Goal: Find specific page/section: Find specific page/section

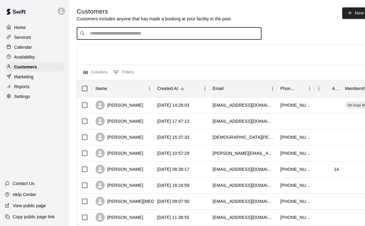
click at [126, 34] on input "Search customers by name or email" at bounding box center [173, 33] width 171 height 6
type input "*****"
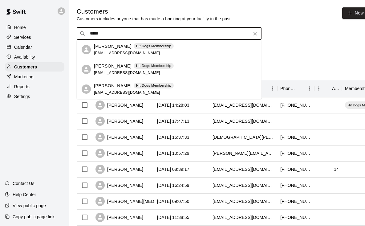
click at [115, 52] on span "[EMAIL_ADDRESS][DOMAIN_NAME]" at bounding box center [127, 53] width 66 height 4
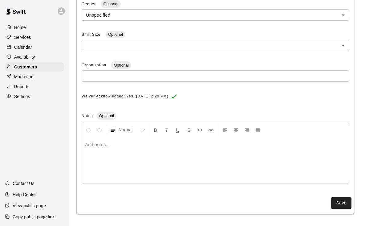
scroll to position [3, 0]
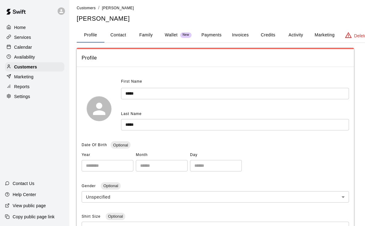
click at [143, 36] on button "Family" at bounding box center [146, 35] width 28 height 15
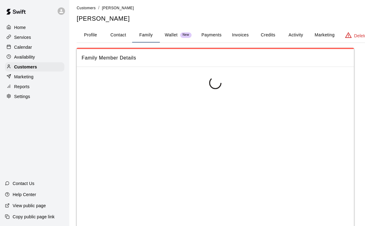
scroll to position [0, 0]
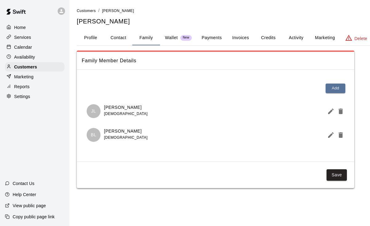
click at [125, 39] on button "Contact" at bounding box center [118, 37] width 28 height 15
select select "**"
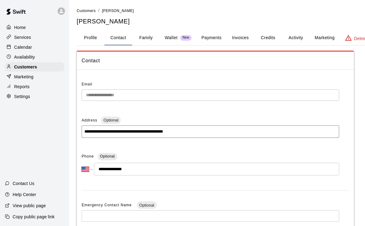
click at [141, 39] on button "Family" at bounding box center [146, 37] width 28 height 15
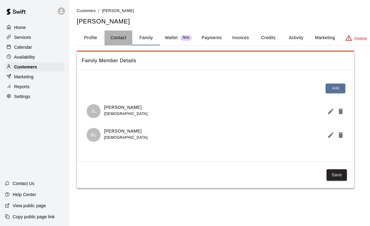
click at [126, 39] on button "Contact" at bounding box center [118, 37] width 28 height 15
select select "**"
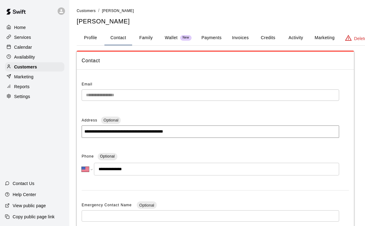
click at [143, 40] on button "Family" at bounding box center [146, 37] width 28 height 15
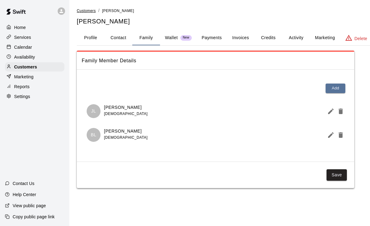
click at [81, 11] on span "Customers" at bounding box center [86, 11] width 19 height 4
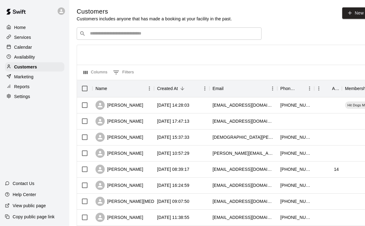
click at [139, 35] on input "Search customers by name or email" at bounding box center [173, 33] width 171 height 6
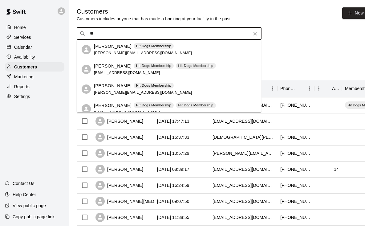
type input "*"
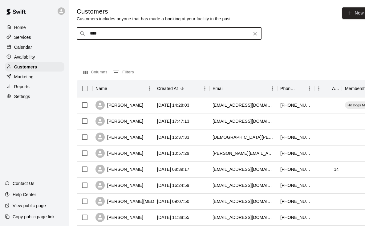
type input "*****"
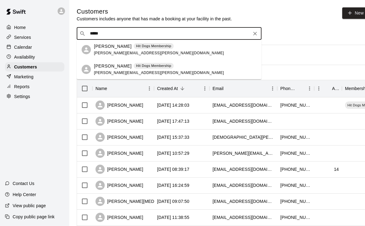
click at [126, 73] on div "William Croll Hit Dogs Membership bryan@croll.org" at bounding box center [159, 69] width 130 height 13
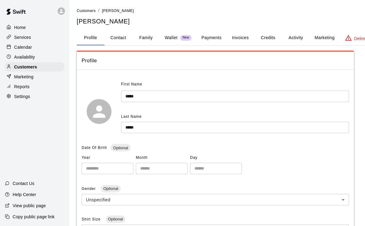
click at [145, 39] on button "Family" at bounding box center [146, 37] width 28 height 15
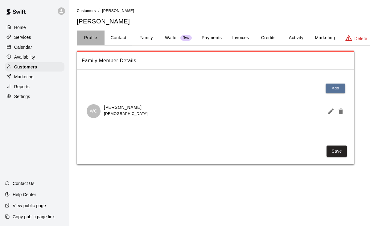
click at [85, 38] on button "Profile" at bounding box center [91, 37] width 28 height 15
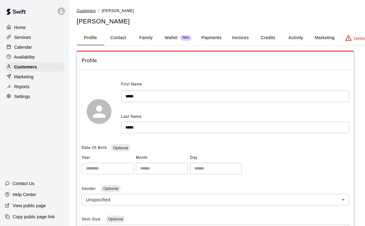
click at [92, 10] on span "Customers" at bounding box center [86, 11] width 19 height 4
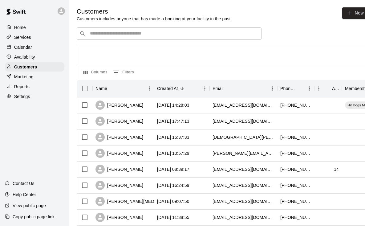
click at [107, 34] on input "Search customers by name or email" at bounding box center [173, 33] width 171 height 6
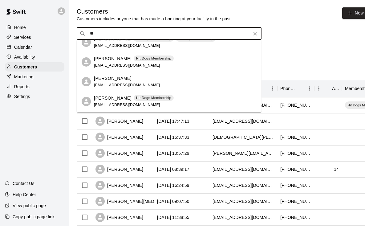
scroll to position [110, 0]
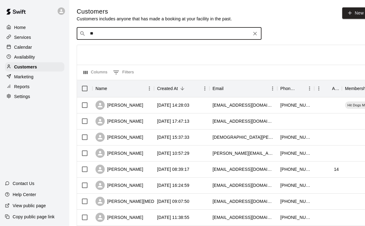
type input "***"
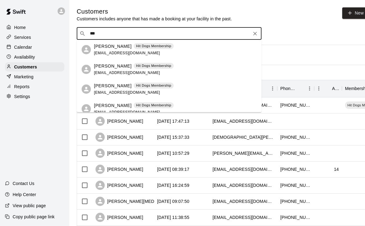
click at [183, 72] on div "Nicole Alimissis Hit Dogs Membership nalimissis@gmail.com" at bounding box center [175, 69] width 163 height 13
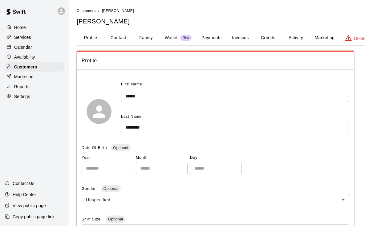
click at [142, 40] on button "Family" at bounding box center [146, 37] width 28 height 15
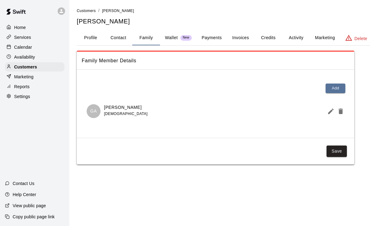
drag, startPoint x: 104, startPoint y: 106, endPoint x: 148, endPoint y: 109, distance: 44.8
click at [148, 109] on div "GA George Alimissis 12 years old" at bounding box center [216, 111] width 258 height 14
copy p "George Alimissis"
click at [91, 39] on button "Profile" at bounding box center [91, 37] width 28 height 15
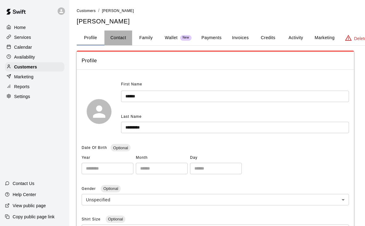
click at [126, 37] on button "Contact" at bounding box center [118, 37] width 28 height 15
select select "**"
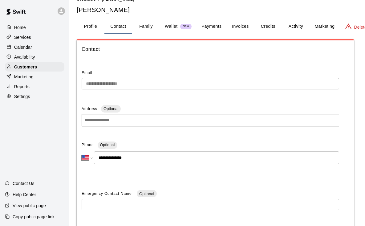
scroll to position [14, 0]
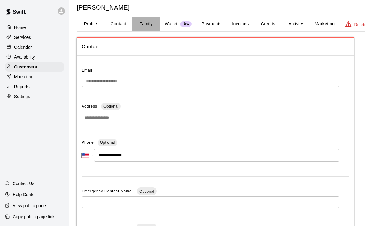
click at [153, 23] on button "Family" at bounding box center [146, 24] width 28 height 15
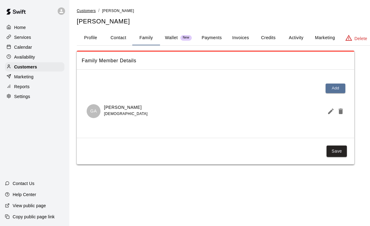
click at [89, 12] on span "Customers" at bounding box center [86, 11] width 19 height 4
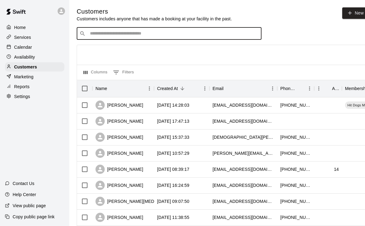
click at [92, 34] on input "Search customers by name or email" at bounding box center [173, 33] width 171 height 6
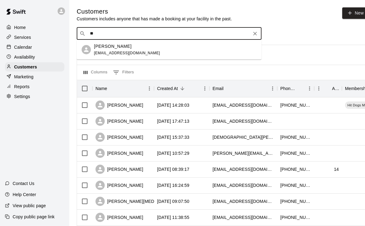
type input "*"
type input "***"
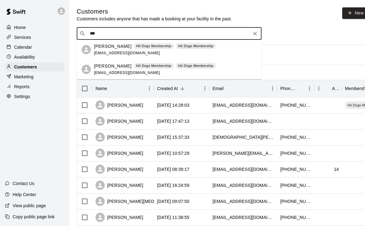
click at [116, 73] on span "gkoepke1@yahoo.com" at bounding box center [127, 73] width 66 height 4
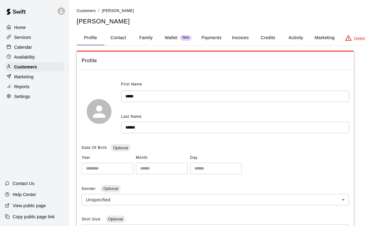
click at [140, 40] on button "Family" at bounding box center [146, 37] width 28 height 15
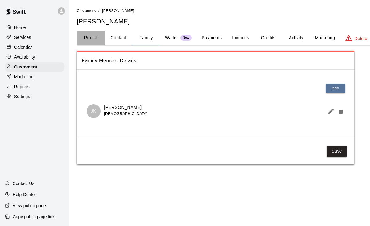
click at [89, 39] on button "Profile" at bounding box center [91, 37] width 28 height 15
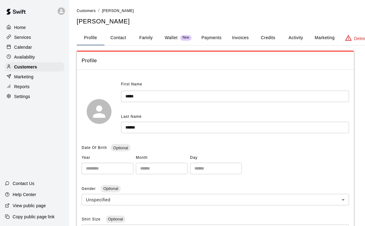
click at [98, 41] on button "Profile" at bounding box center [91, 37] width 28 height 15
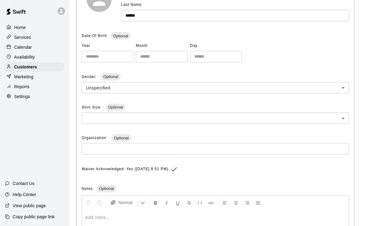
scroll to position [149, 0]
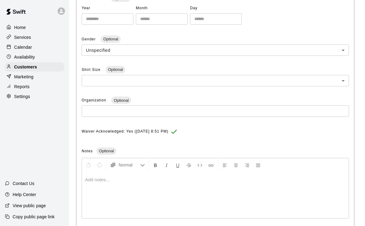
click at [26, 30] on div "Home" at bounding box center [34, 27] width 59 height 9
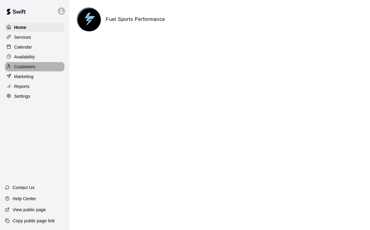
click at [34, 66] on p "Customers" at bounding box center [24, 67] width 21 height 6
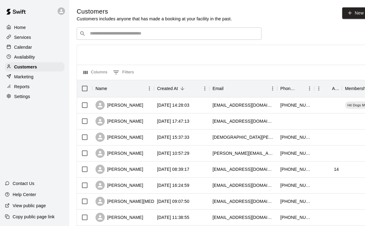
click at [142, 35] on input "Search customers by name or email" at bounding box center [173, 33] width 171 height 6
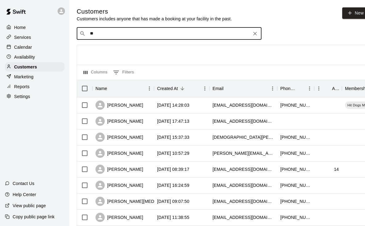
type input "*"
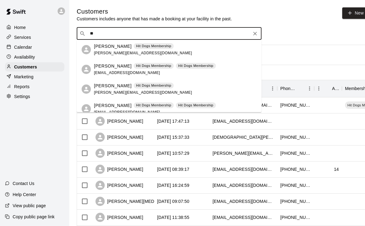
type input "*"
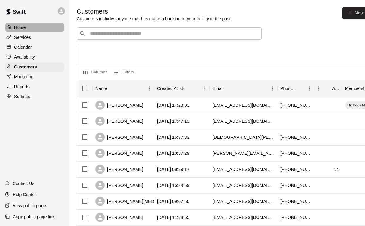
drag, startPoint x: 20, startPoint y: 27, endPoint x: 37, endPoint y: 24, distance: 17.2
click at [20, 27] on p "Home" at bounding box center [20, 27] width 12 height 6
